Goal: Task Accomplishment & Management: Complete application form

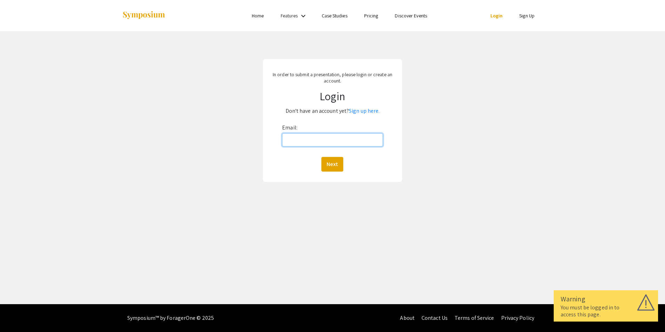
click at [346, 142] on input "Email:" at bounding box center [332, 139] width 101 height 13
click at [425, 123] on div "In order to submit a presentation, please login or create an account. Login Don…" at bounding box center [332, 120] width 675 height 178
click at [371, 145] on input "Email:" at bounding box center [332, 139] width 101 height 13
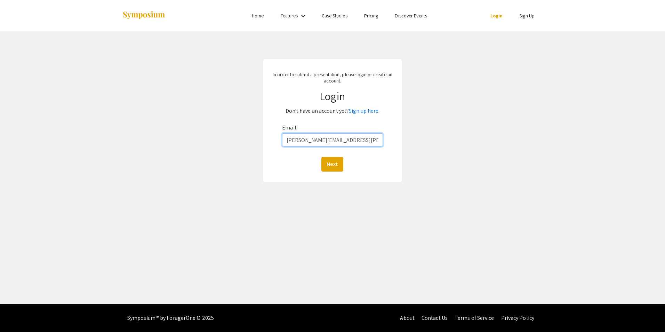
type input "[PERSON_NAME][EMAIL_ADDRESS][PERSON_NAME][DOMAIN_NAME]"
click at [321, 157] on button "Next" at bounding box center [332, 164] width 22 height 15
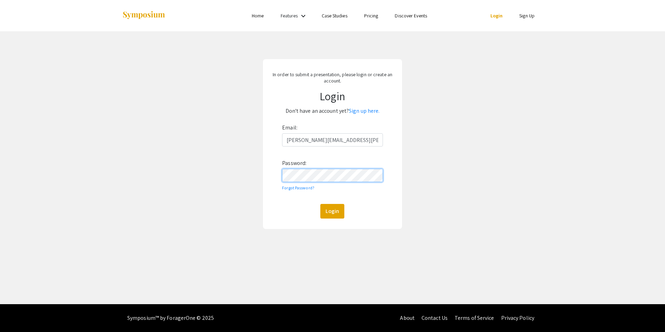
click at [320, 204] on button "Login" at bounding box center [332, 211] width 24 height 15
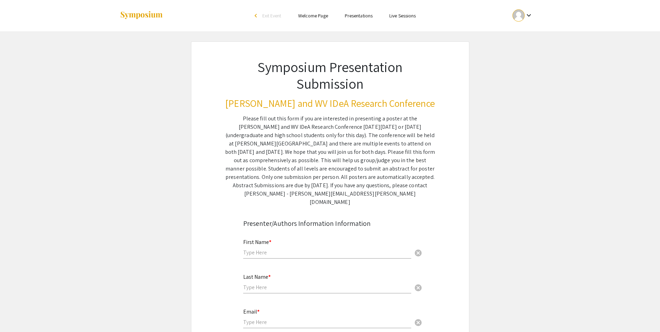
scroll to position [70, 0]
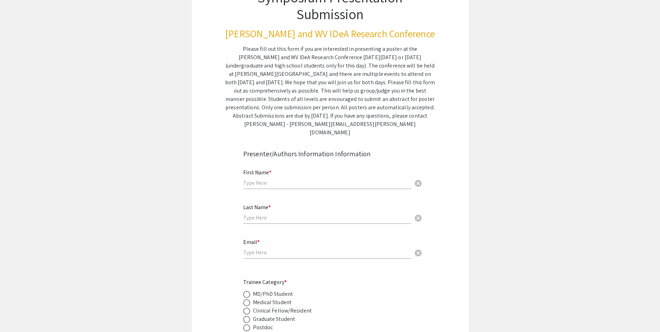
click at [330, 179] on input "text" at bounding box center [327, 182] width 168 height 7
type input "MQ"
click at [365, 179] on input "MQ" at bounding box center [327, 182] width 168 height 7
type input "[PERSON_NAME]"
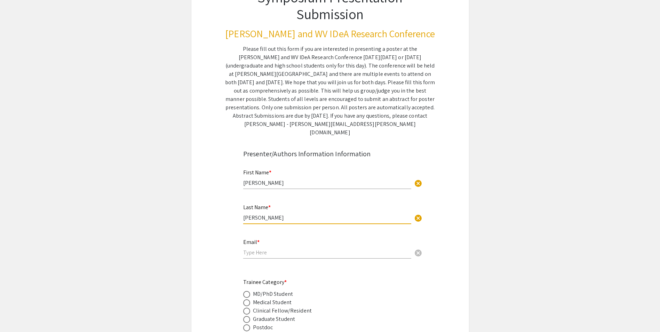
click at [346, 249] on input "email" at bounding box center [327, 252] width 168 height 7
type input "[PERSON_NAME][EMAIL_ADDRESS][PERSON_NAME][DOMAIN_NAME]"
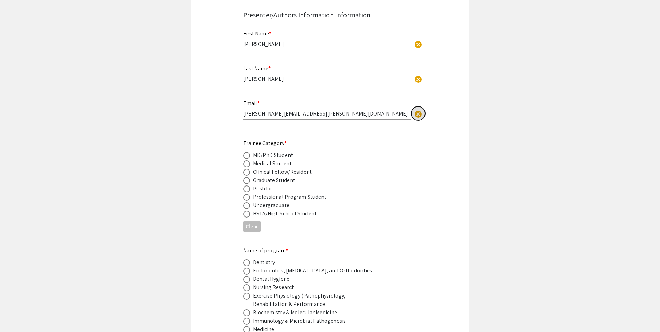
scroll to position [209, 0]
click at [246, 168] on span at bounding box center [246, 171] width 7 height 7
click at [246, 168] on input "radio" at bounding box center [246, 171] width 7 height 7
radio input "true"
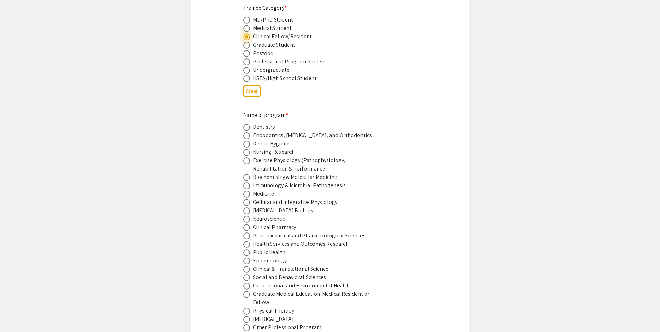
scroll to position [417, 0]
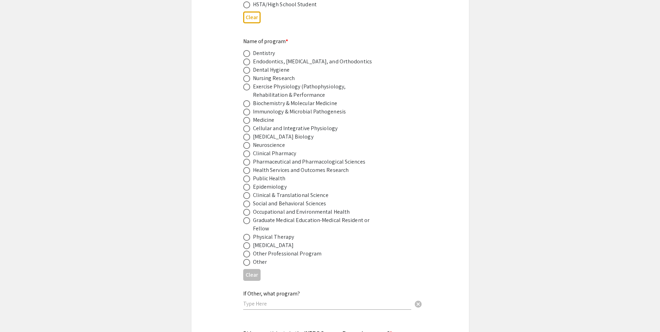
click at [245, 117] on span at bounding box center [246, 120] width 7 height 7
click at [245, 117] on input "radio" at bounding box center [246, 120] width 7 height 7
radio input "true"
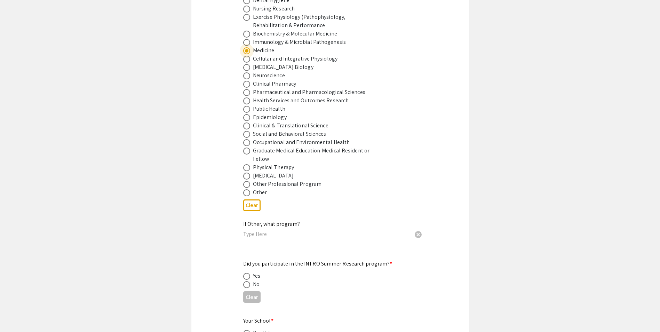
scroll to position [556, 0]
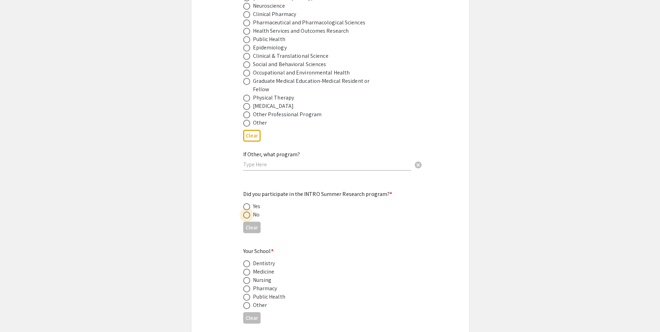
click at [247, 211] on span at bounding box center [246, 214] width 7 height 7
click at [247, 211] on input "radio" at bounding box center [246, 214] width 7 height 7
radio input "true"
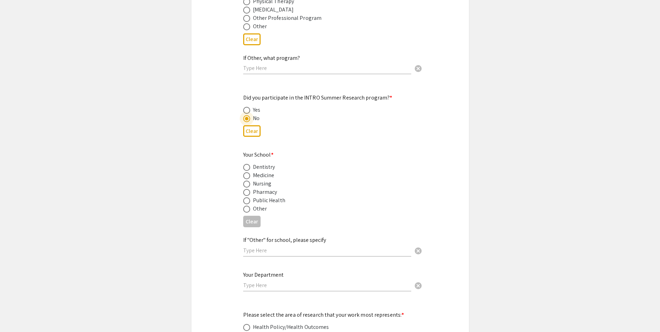
scroll to position [661, 0]
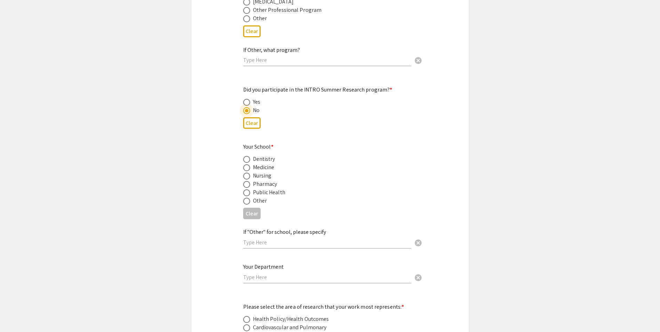
click at [249, 164] on span at bounding box center [246, 167] width 7 height 7
click at [249, 164] on input "radio" at bounding box center [246, 167] width 7 height 7
radio input "true"
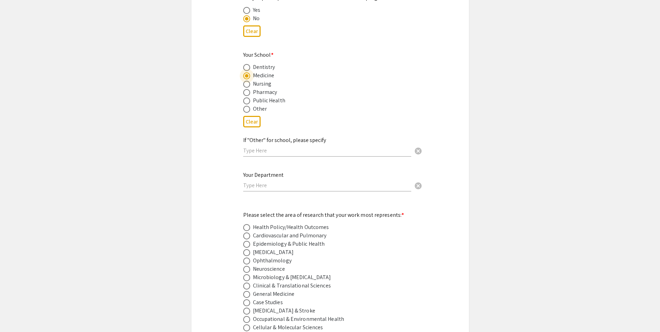
scroll to position [765, 0]
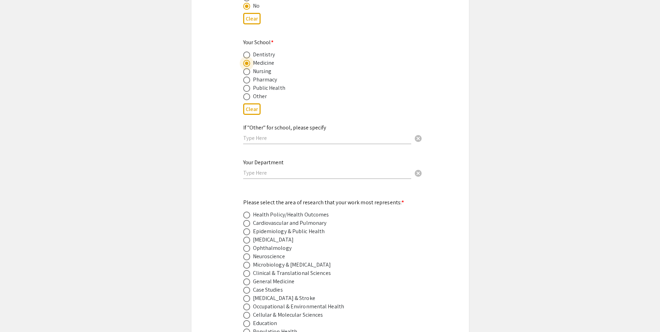
click at [268, 169] on input "text" at bounding box center [327, 172] width 168 height 7
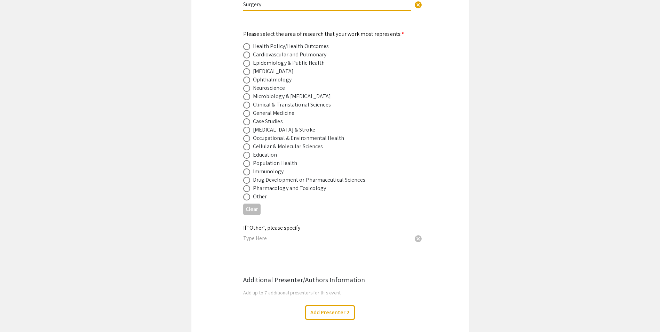
scroll to position [939, 0]
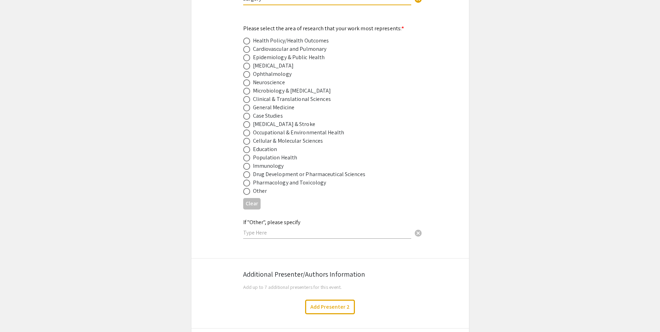
type input "Surgery"
click at [245, 104] on span at bounding box center [246, 107] width 7 height 7
click at [245, 104] on input "radio" at bounding box center [246, 107] width 7 height 7
radio input "true"
click at [248, 96] on span at bounding box center [246, 99] width 7 height 7
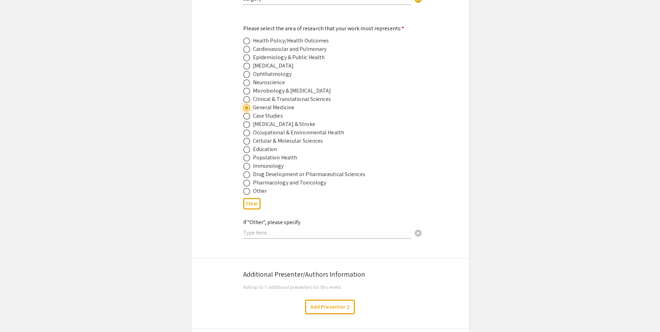
click at [248, 96] on input "radio" at bounding box center [246, 99] width 7 height 7
radio input "true"
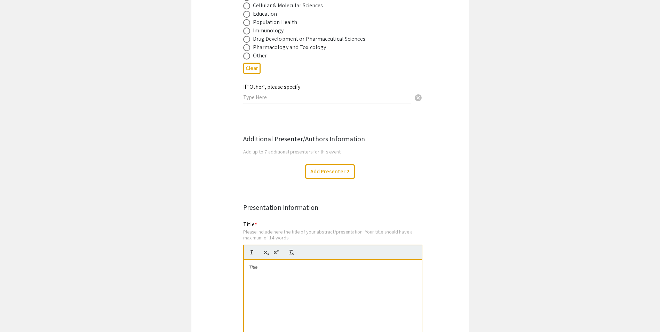
scroll to position [1113, 0]
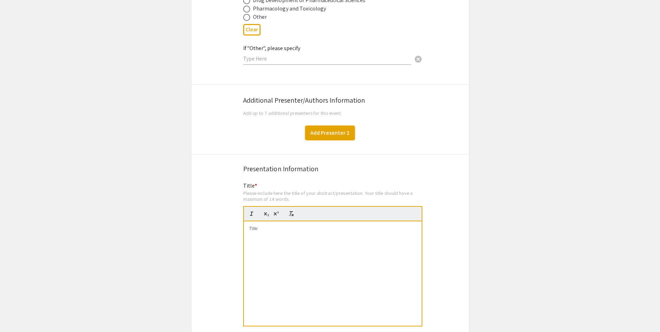
click at [312, 126] on button "Add Presenter 2" at bounding box center [330, 133] width 50 height 15
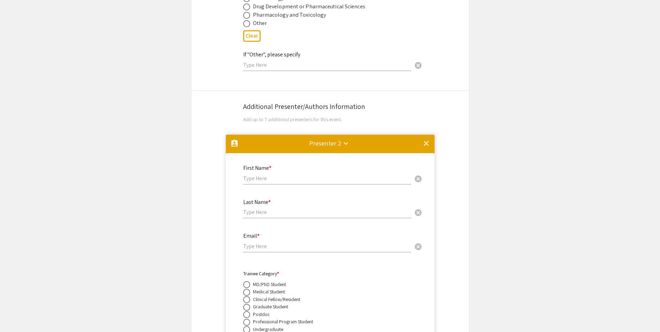
scroll to position [1163, 0]
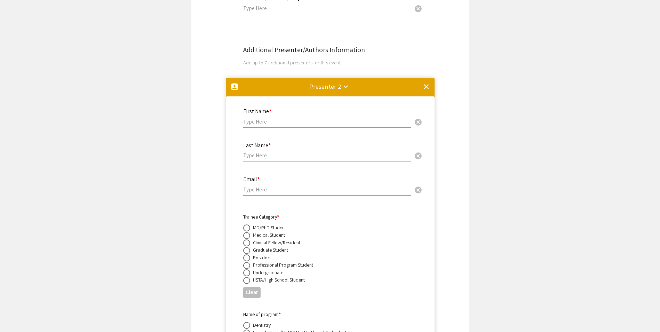
click at [288, 118] on input "text" at bounding box center [327, 121] width 168 height 7
type input "[PERSON_NAME]"
click at [276, 186] on input "email" at bounding box center [327, 189] width 168 height 7
paste input "[PERSON_NAME][EMAIL_ADDRESS][DOMAIN_NAME]"
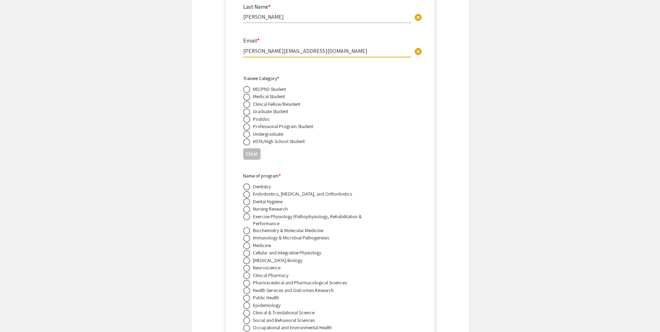
scroll to position [1198, 0]
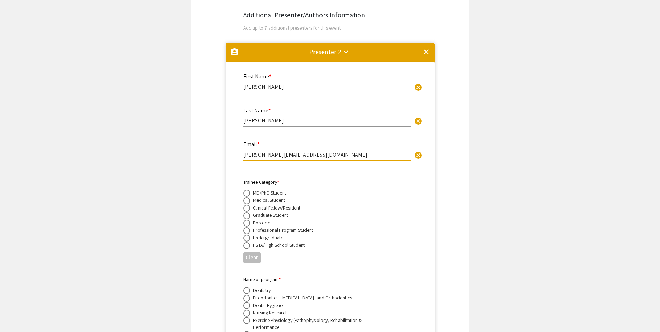
type input "[PERSON_NAME][EMAIL_ADDRESS][DOMAIN_NAME]"
click at [401, 83] on input "[PERSON_NAME]" at bounding box center [327, 86] width 168 height 7
type input "Sagar"
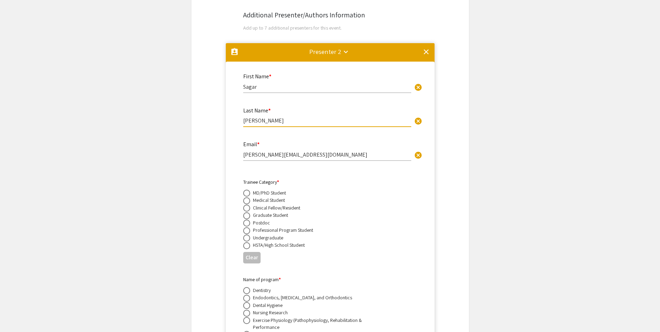
type input "[PERSON_NAME]"
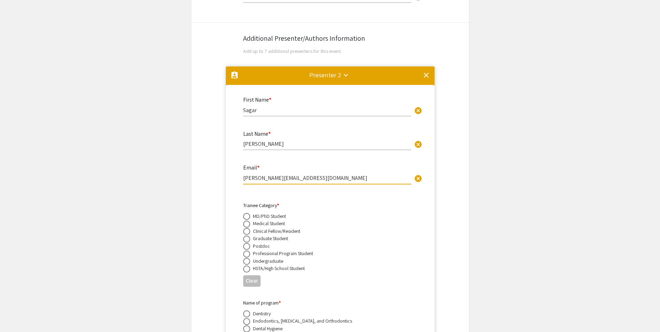
scroll to position [1129, 0]
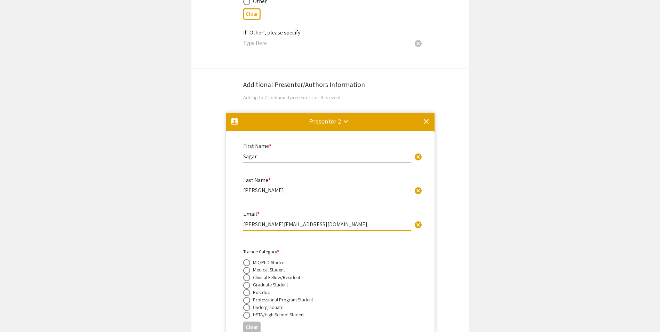
click at [257, 153] on input "Sagar" at bounding box center [327, 156] width 168 height 7
click at [262, 153] on input "[PERSON_NAME] Abou [PERSON_NAME]" at bounding box center [327, 156] width 168 height 7
type input "[PERSON_NAME]"
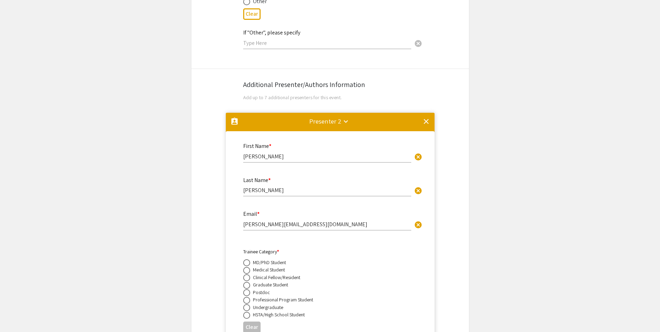
click at [345, 117] on mat-icon "keyboard_arrow_down" at bounding box center [346, 121] width 8 height 8
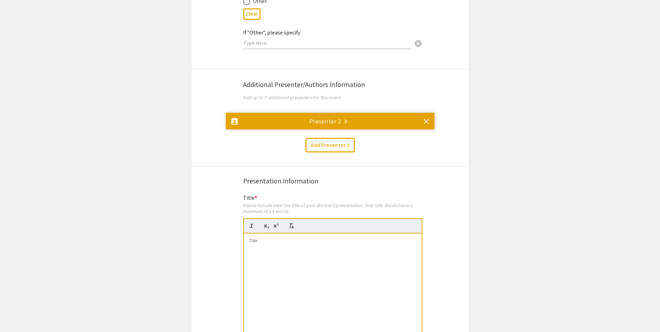
click at [345, 117] on mat-icon "keyboard_arrow_right" at bounding box center [346, 121] width 8 height 8
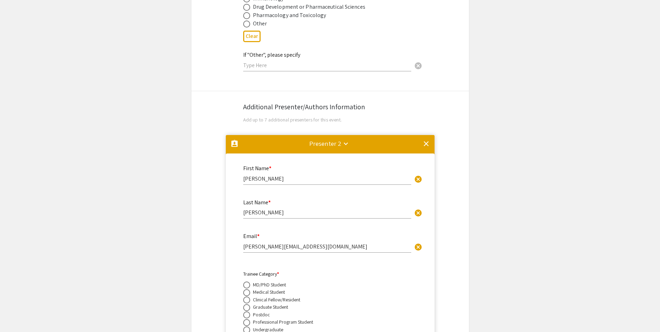
scroll to position [1163, 0]
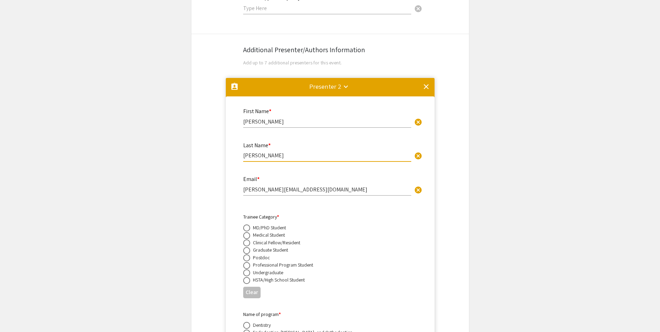
click at [276, 152] on input "[PERSON_NAME]" at bounding box center [327, 155] width 168 height 7
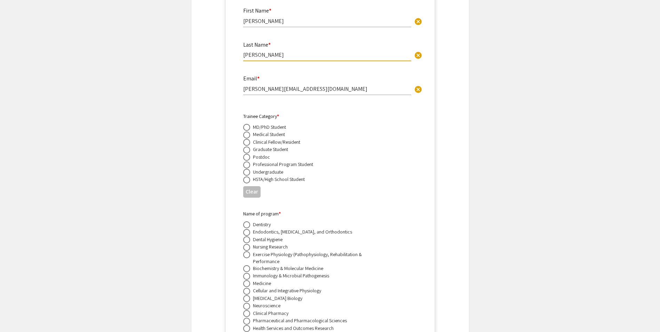
scroll to position [1268, 0]
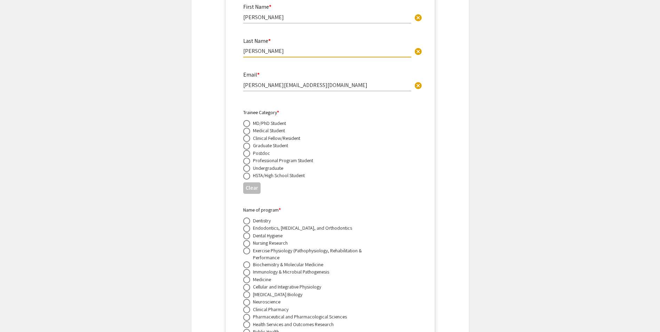
type input "[PERSON_NAME]"
click at [249, 150] on span at bounding box center [246, 153] width 7 height 7
click at [249, 150] on input "radio" at bounding box center [246, 153] width 7 height 7
radio input "true"
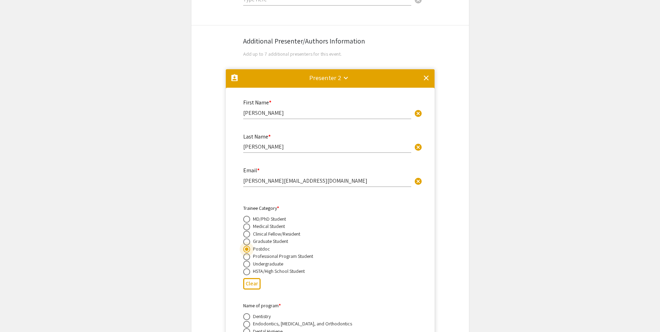
scroll to position [1129, 0]
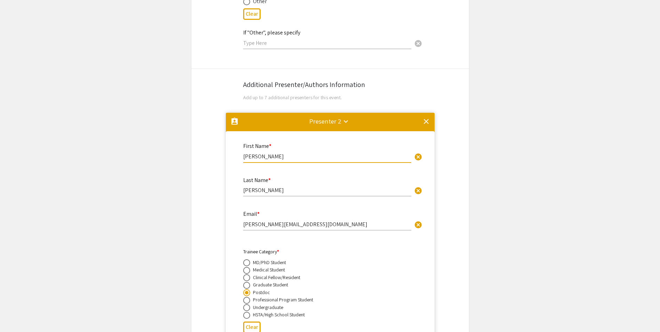
click at [283, 153] on input "[PERSON_NAME]" at bounding box center [327, 156] width 168 height 7
type input "a"
type input "Sagar"
type input "[PERSON_NAME]"
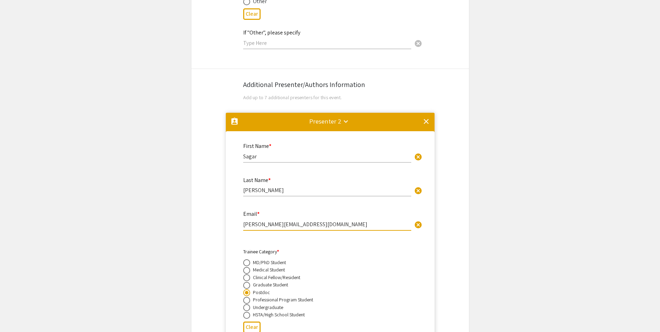
paste input "sagar.[PERSON_NAME]"
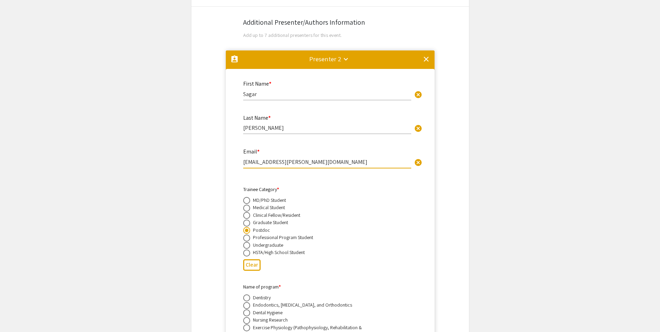
scroll to position [1233, 0]
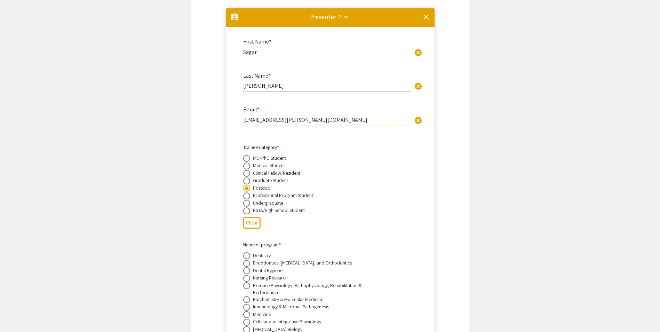
type input "[EMAIL_ADDRESS][PERSON_NAME][DOMAIN_NAME]"
click at [263, 169] on div "Clinical Fellow/Resident" at bounding box center [276, 172] width 47 height 7
click at [248, 170] on span at bounding box center [246, 173] width 7 height 7
click at [248, 170] on input "radio" at bounding box center [246, 173] width 7 height 7
radio input "true"
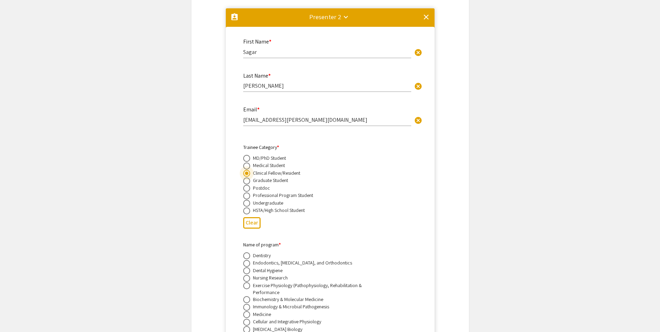
scroll to position [1337, 0]
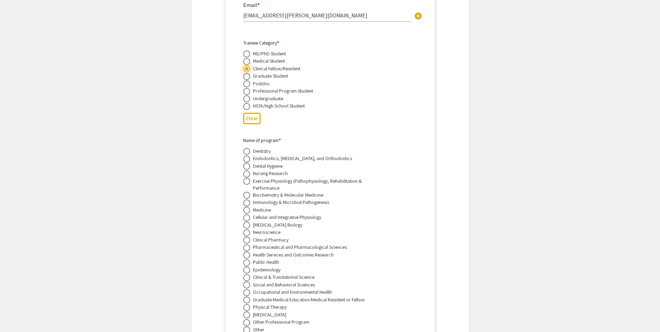
click at [246, 207] on span at bounding box center [246, 210] width 7 height 7
click at [246, 207] on input "radio" at bounding box center [246, 210] width 7 height 7
radio input "true"
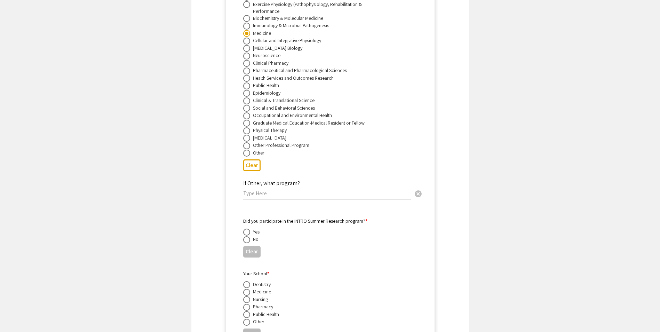
scroll to position [1581, 0]
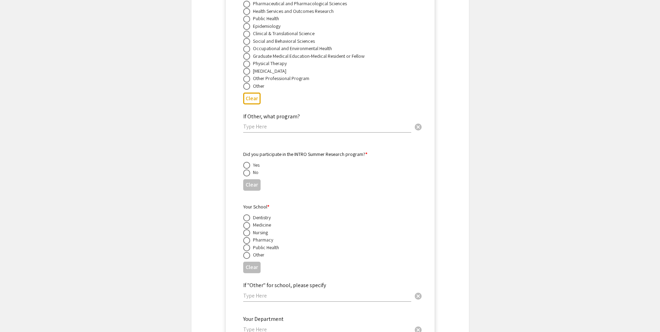
click at [247, 169] on span at bounding box center [246, 172] width 7 height 7
click at [247, 169] on input "radio" at bounding box center [246, 172] width 7 height 7
radio input "true"
click at [248, 222] on span at bounding box center [246, 225] width 7 height 7
click at [248, 222] on input "radio" at bounding box center [246, 225] width 7 height 7
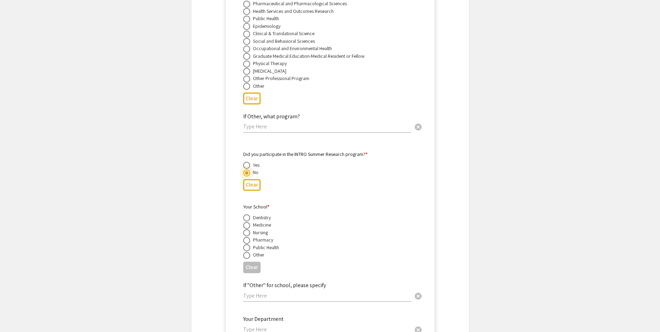
radio input "true"
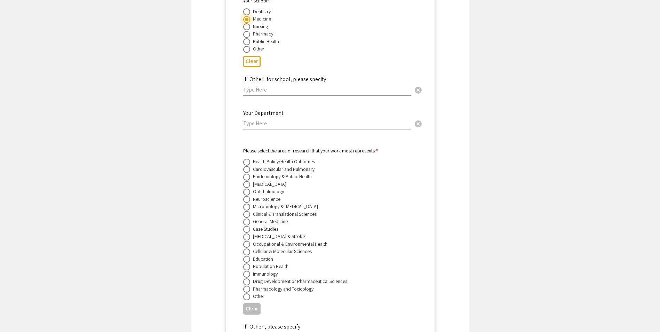
scroll to position [1789, 0]
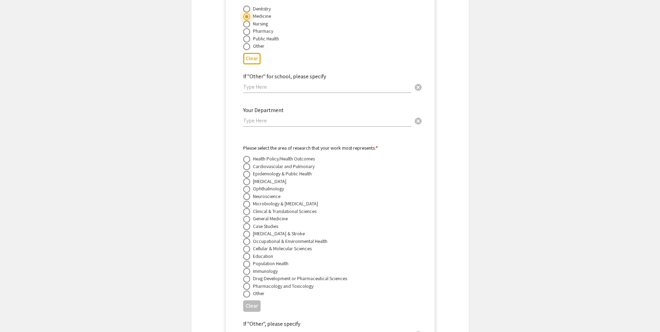
click at [264, 118] on div "Your Department cancel" at bounding box center [327, 113] width 168 height 26
type input "Heart and Vascular Institute"
click at [247, 201] on span at bounding box center [246, 204] width 7 height 7
click at [247, 201] on input "radio" at bounding box center [246, 204] width 7 height 7
radio input "true"
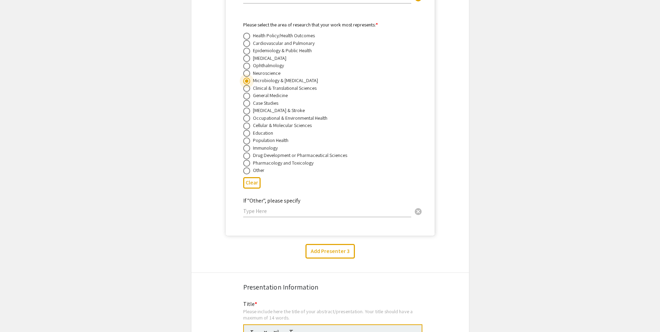
scroll to position [1928, 0]
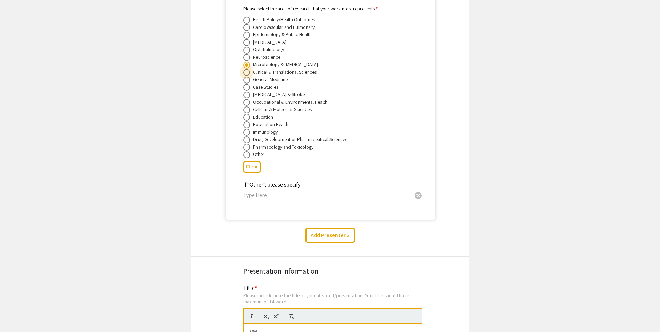
click at [249, 69] on span at bounding box center [246, 72] width 7 height 7
click at [249, 69] on input "radio" at bounding box center [246, 72] width 7 height 7
radio input "true"
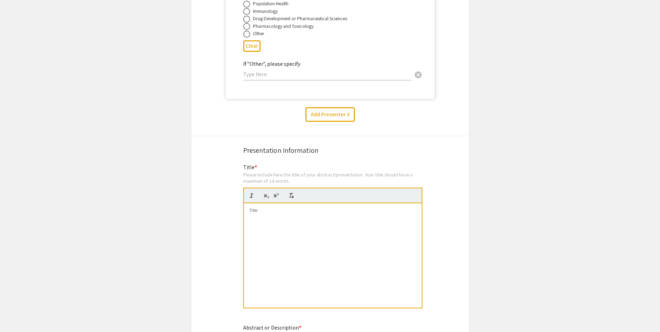
scroll to position [1998, 0]
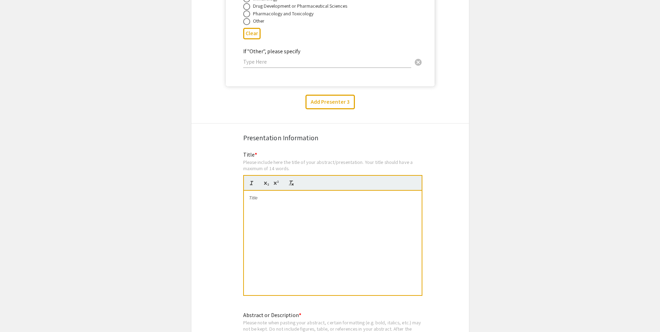
scroll to position [2068, 0]
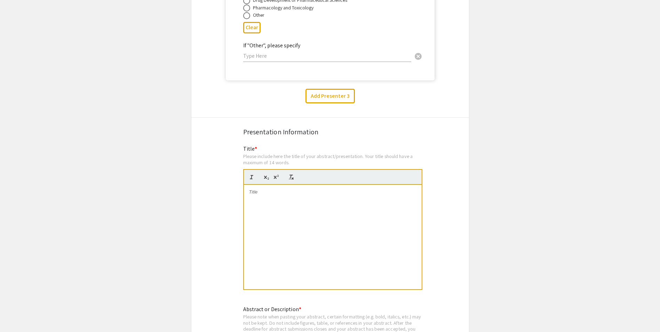
click at [263, 187] on div at bounding box center [333, 237] width 178 height 104
click at [273, 191] on div at bounding box center [333, 237] width 178 height 104
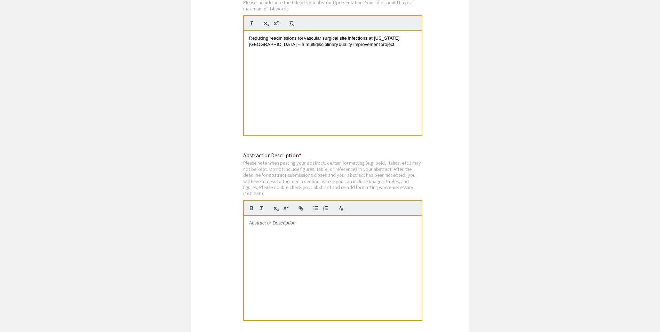
scroll to position [2241, 0]
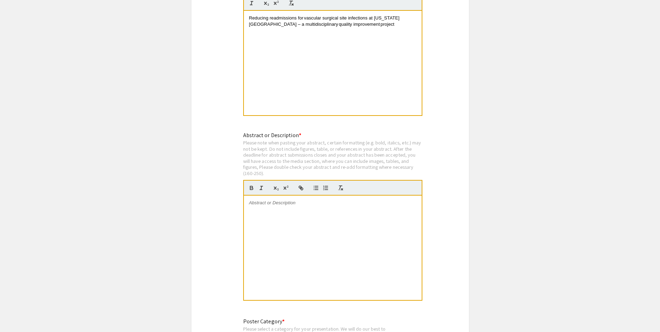
click at [306, 208] on div at bounding box center [333, 247] width 178 height 104
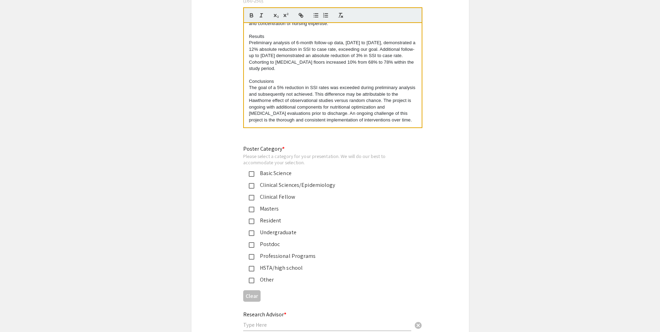
scroll to position [2450, 0]
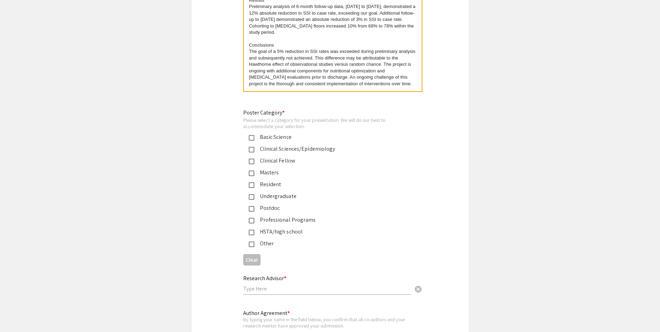
click at [262, 145] on div "Clinical Sciences/Epidemiology" at bounding box center [327, 149] width 146 height 8
click at [250, 147] on mat-pseudo-checkbox at bounding box center [252, 150] width 6 height 6
click at [254, 181] on mat-selection-list "Basic Science Clinical Sciences/Epidemiology Clinical Fellow Masters Resident U…" at bounding box center [324, 190] width 163 height 115
click at [253, 182] on mat-pseudo-checkbox at bounding box center [252, 185] width 6 height 6
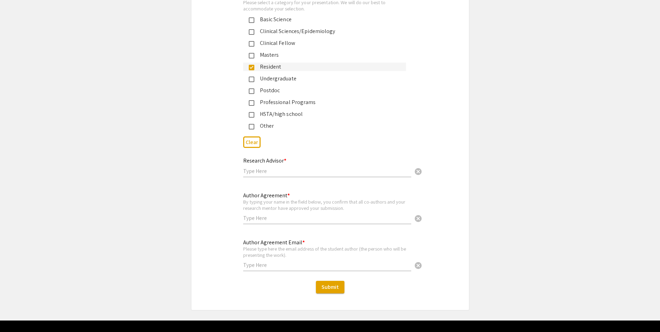
scroll to position [2576, 0]
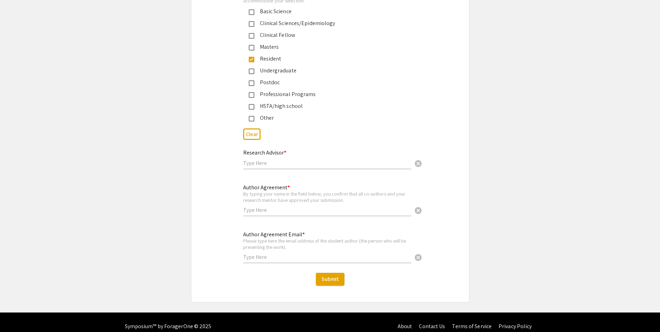
click at [299, 151] on div "Research Advisor * cancel" at bounding box center [327, 156] width 168 height 26
type input "[PERSON_NAME]"
click at [307, 206] on input "text" at bounding box center [327, 209] width 168 height 7
type input "[PERSON_NAME]"
type input "m"
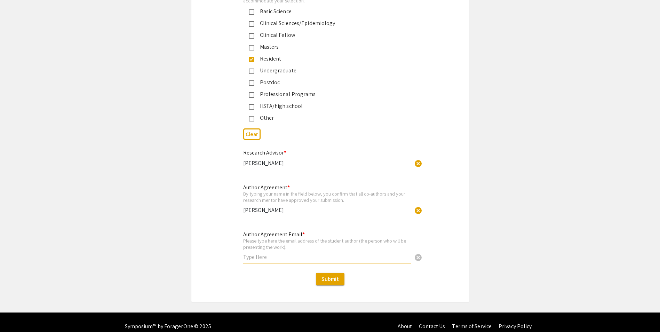
paste input "[EMAIL_ADDRESS][PERSON_NAME][DOMAIN_NAME]"
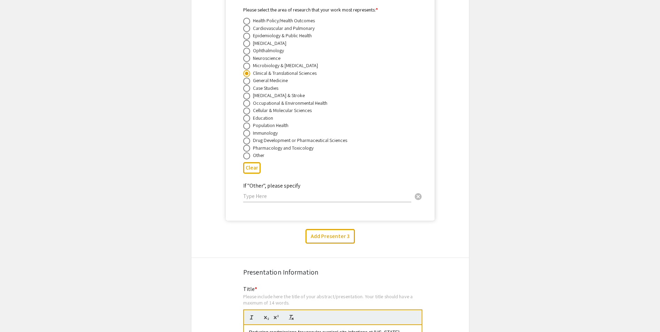
scroll to position [1915, 0]
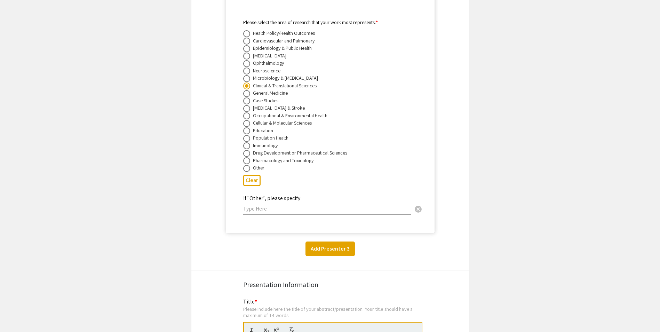
type input "[EMAIL_ADDRESS][PERSON_NAME][DOMAIN_NAME]"
click at [324, 241] on button "Add Presenter 3" at bounding box center [329, 248] width 49 height 15
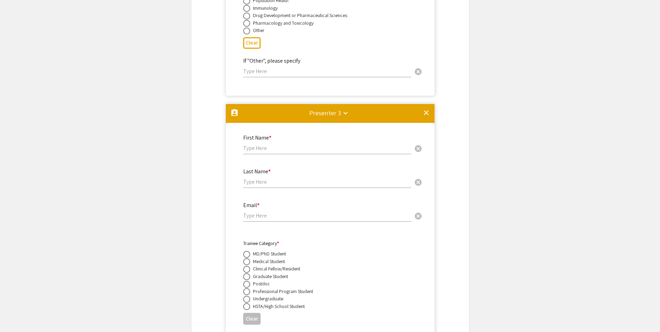
scroll to position [2044, 0]
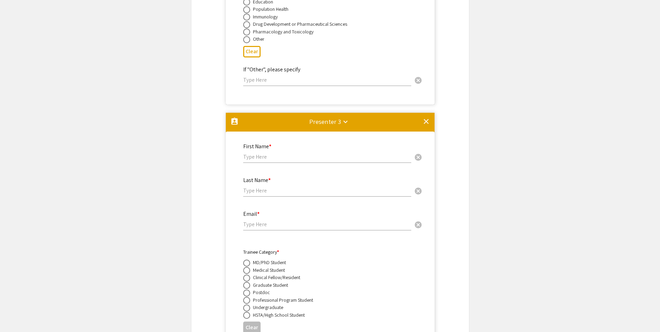
click at [316, 153] on input "text" at bounding box center [327, 156] width 168 height 7
type input "[PERSON_NAME]"
paste input "[PERSON_NAME][EMAIL_ADDRESS][DOMAIN_NAME]"
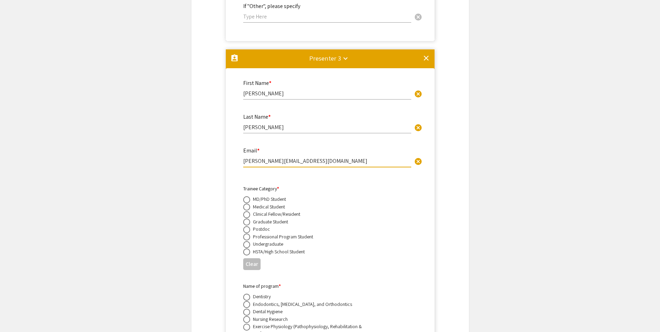
scroll to position [2113, 0]
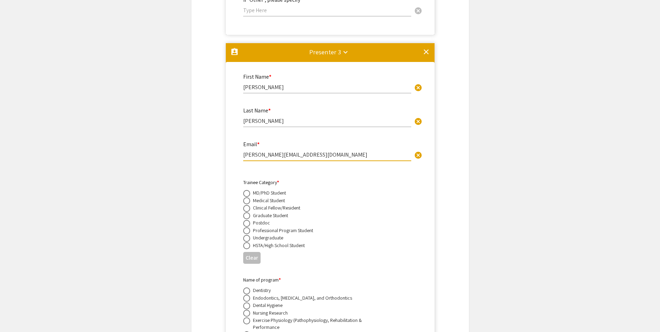
type input "[PERSON_NAME][EMAIL_ADDRESS][DOMAIN_NAME]"
click at [257, 219] on div "Postdoc" at bounding box center [261, 222] width 17 height 7
click at [246, 220] on span at bounding box center [246, 223] width 7 height 7
click at [246, 220] on input "radio" at bounding box center [246, 223] width 7 height 7
radio input "true"
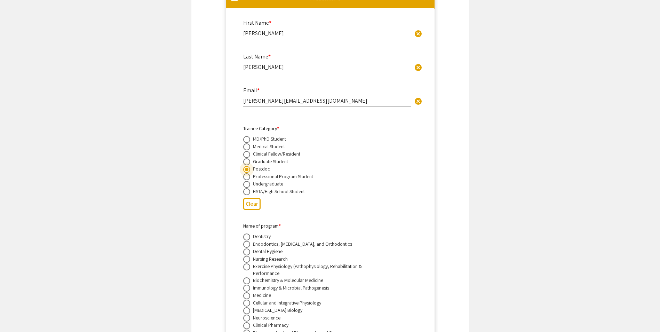
scroll to position [2287, 0]
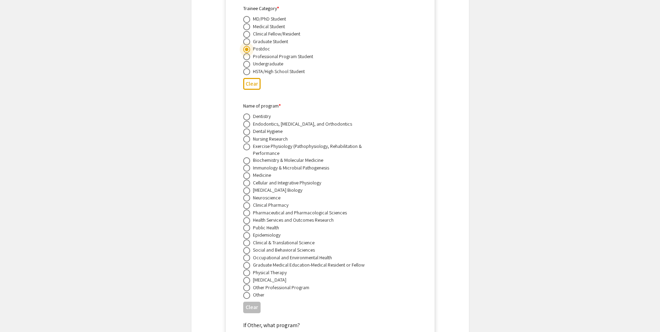
click at [249, 172] on span at bounding box center [246, 175] width 7 height 7
click at [249, 172] on input "radio" at bounding box center [246, 175] width 7 height 7
radio input "true"
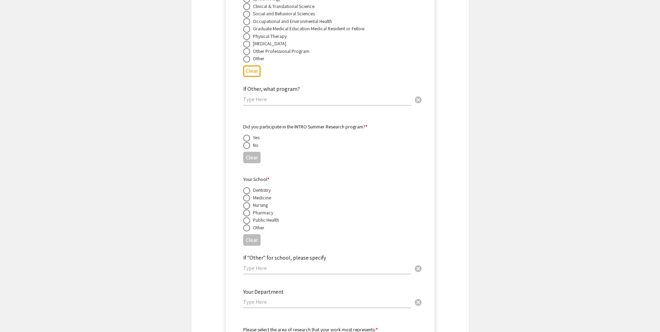
scroll to position [2530, 0]
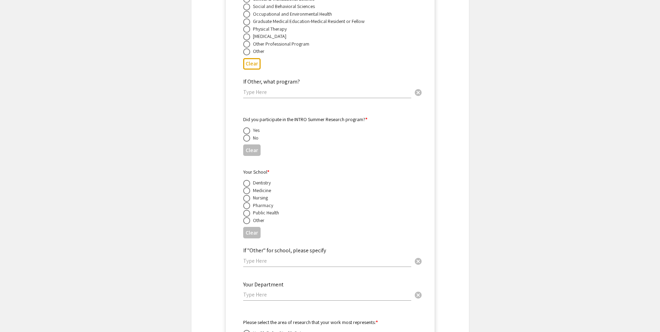
click at [267, 88] on input "text" at bounding box center [327, 91] width 168 height 7
drag, startPoint x: 251, startPoint y: 128, endPoint x: 251, endPoint y: 133, distance: 4.5
click at [251, 135] on label at bounding box center [248, 138] width 10 height 7
click at [250, 135] on input "radio" at bounding box center [246, 138] width 7 height 7
radio input "true"
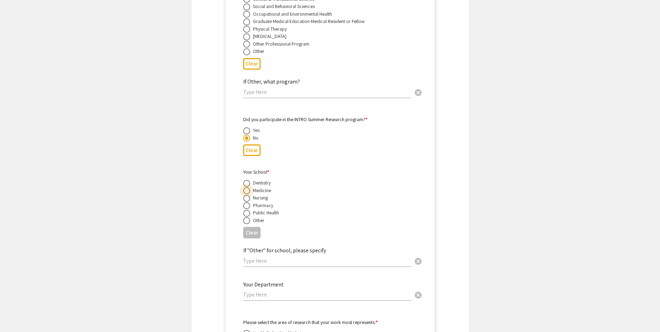
click at [250, 187] on span at bounding box center [246, 190] width 7 height 7
click at [250, 187] on input "radio" at bounding box center [246, 190] width 7 height 7
radio input "true"
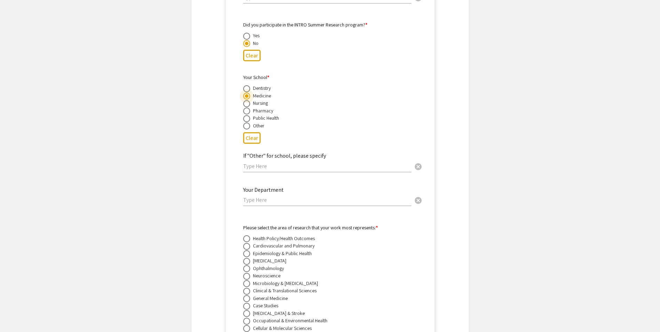
scroll to position [2635, 0]
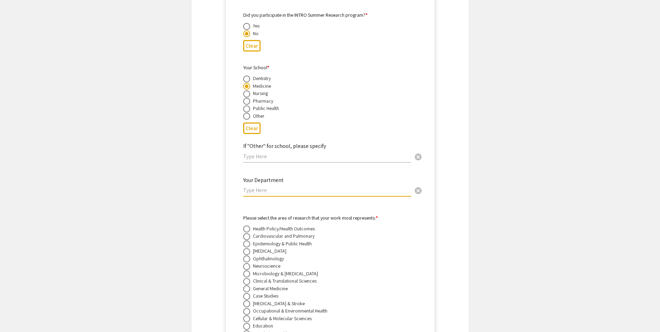
click at [268, 186] on input "text" at bounding box center [327, 189] width 168 height 7
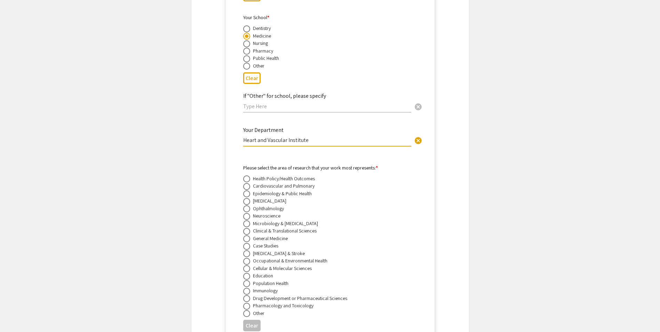
scroll to position [2774, 0]
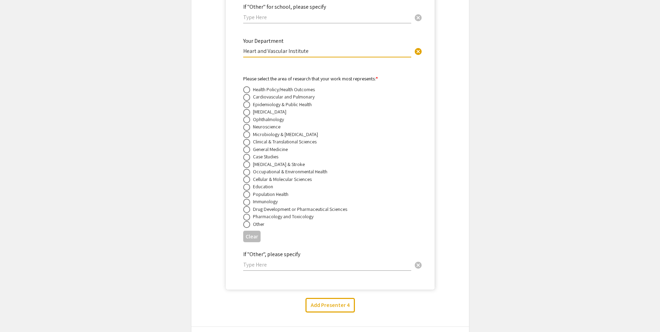
type input "Heart and Vascular Institute"
click at [246, 139] on span at bounding box center [246, 142] width 7 height 7
click at [246, 139] on input "radio" at bounding box center [246, 142] width 7 height 7
radio input "true"
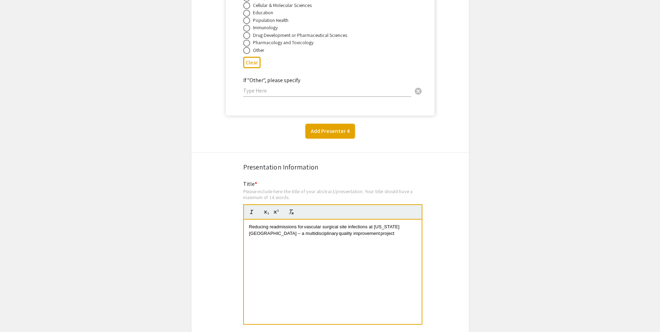
click at [329, 125] on button "Add Presenter 4" at bounding box center [329, 131] width 49 height 15
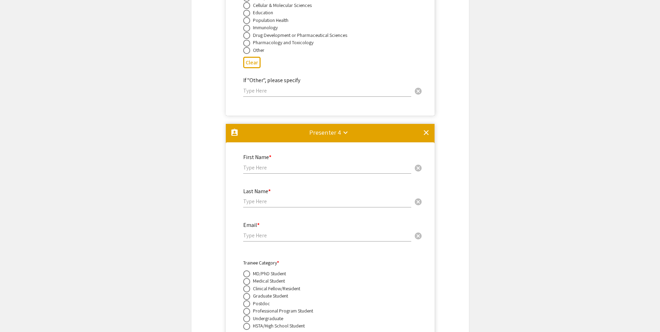
scroll to position [3063, 0]
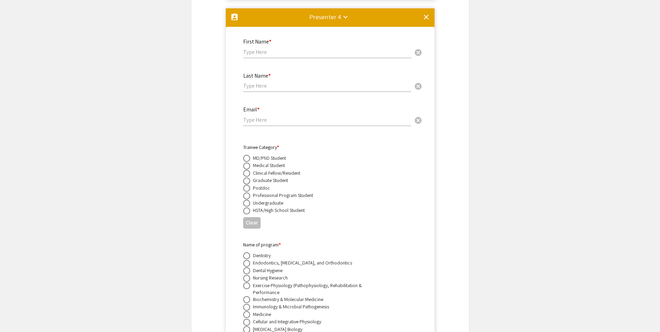
click at [307, 48] on div "First Name * cancel" at bounding box center [327, 45] width 168 height 26
type input "Cara"
type input "[PERSON_NAME]"
paste input "[EMAIL_ADDRESS][DOMAIN_NAME]"
type input "[EMAIL_ADDRESS][DOMAIN_NAME]"
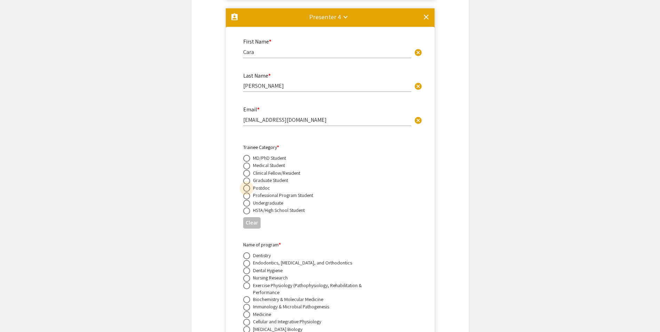
click at [247, 185] on span at bounding box center [246, 188] width 7 height 7
click at [247, 185] on input "radio" at bounding box center [246, 188] width 7 height 7
radio input "true"
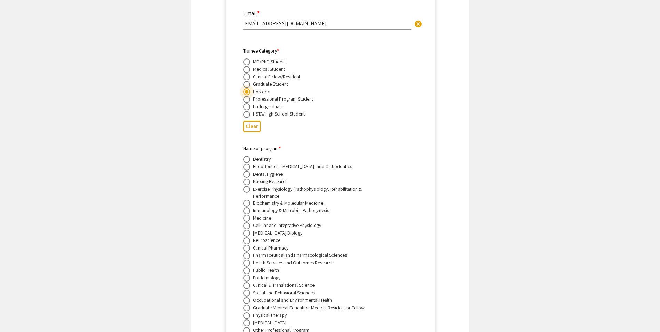
scroll to position [3168, 0]
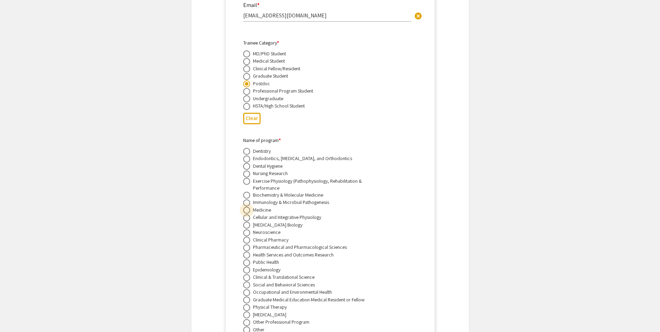
click at [244, 207] on span at bounding box center [246, 210] width 7 height 7
click at [244, 207] on input "radio" at bounding box center [246, 210] width 7 height 7
radio input "true"
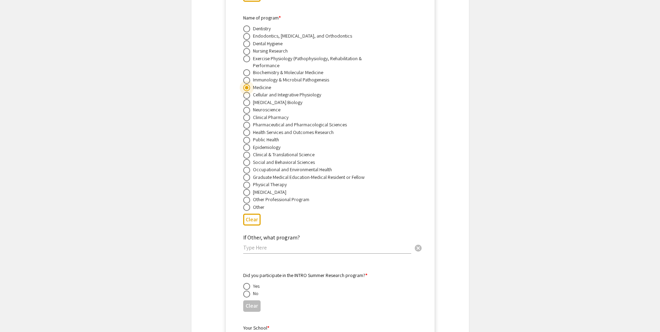
scroll to position [3376, 0]
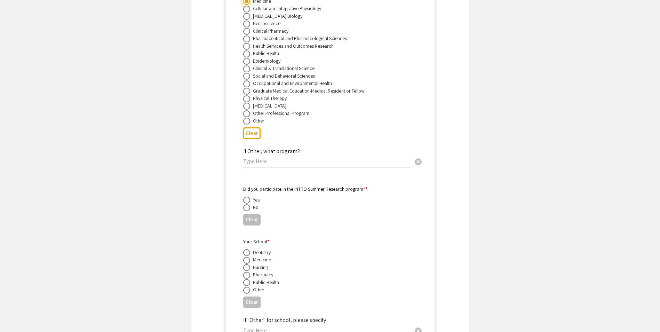
click at [247, 204] on span at bounding box center [246, 207] width 7 height 7
click at [247, 204] on input "radio" at bounding box center [246, 207] width 7 height 7
radio input "true"
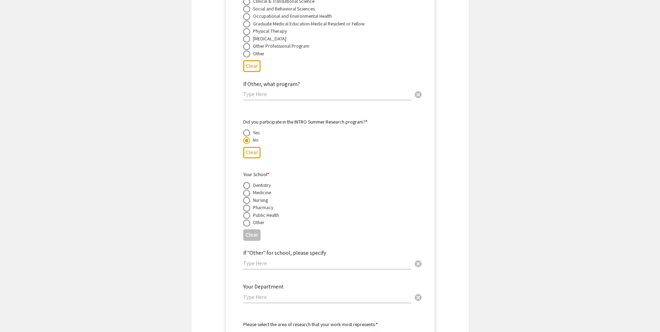
scroll to position [3481, 0]
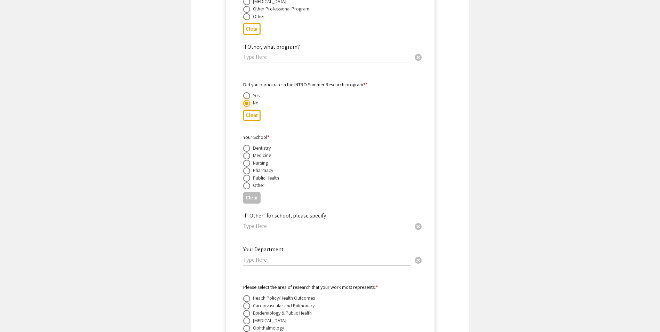
click at [246, 152] on span at bounding box center [246, 155] width 7 height 7
click at [246, 152] on input "radio" at bounding box center [246, 155] width 7 height 7
radio input "true"
click at [268, 256] on input "text" at bounding box center [327, 259] width 168 height 7
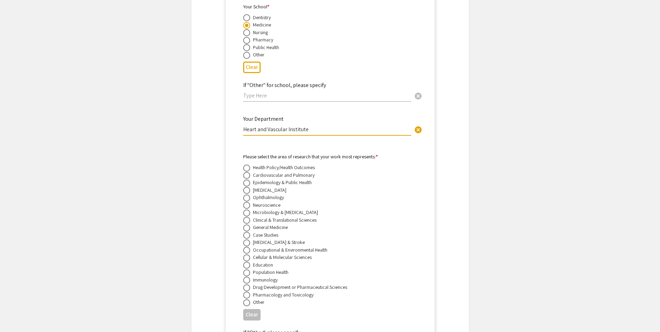
scroll to position [3620, 0]
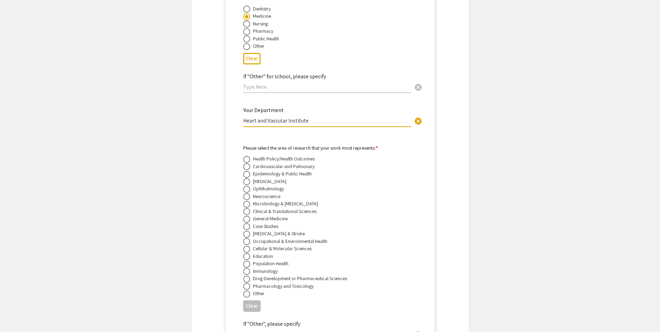
type input "Heart and Vascular Institute"
click at [249, 208] on span at bounding box center [246, 211] width 7 height 7
click at [249, 208] on input "radio" at bounding box center [246, 211] width 7 height 7
radio input "true"
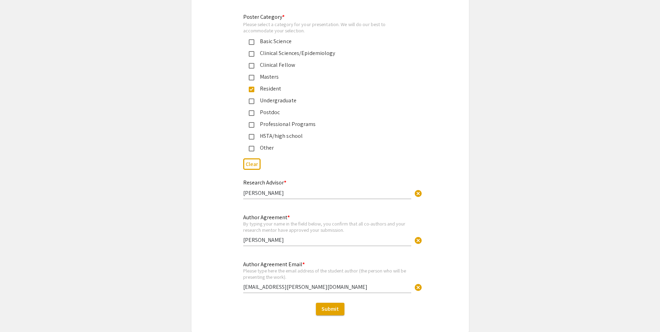
scroll to position [4406, 0]
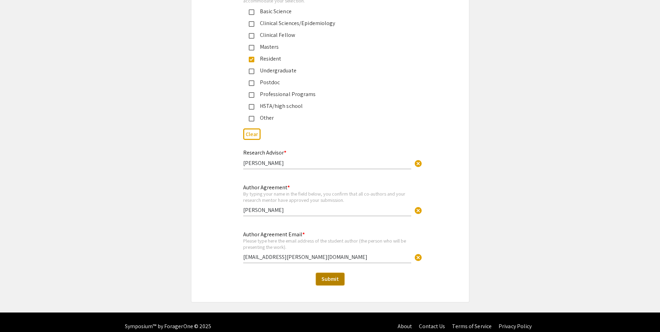
click at [329, 276] on button "Submit" at bounding box center [330, 279] width 29 height 13
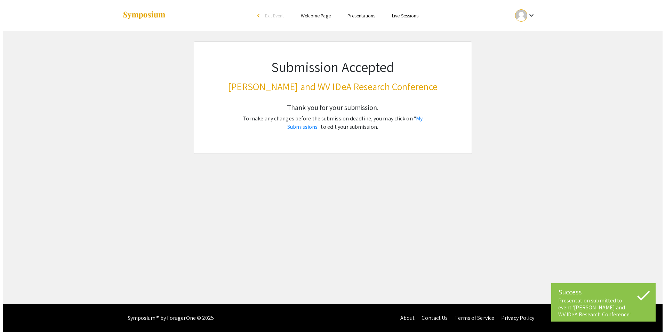
scroll to position [0, 0]
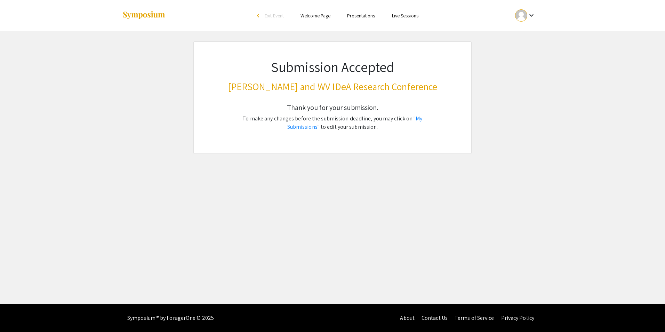
click at [524, 13] on div at bounding box center [521, 15] width 12 height 12
drag, startPoint x: 526, startPoint y: 64, endPoint x: 575, endPoint y: 11, distance: 72.6
click at [526, 64] on button "Sign out" at bounding box center [529, 67] width 43 height 17
